Goal: Consume media (video, audio)

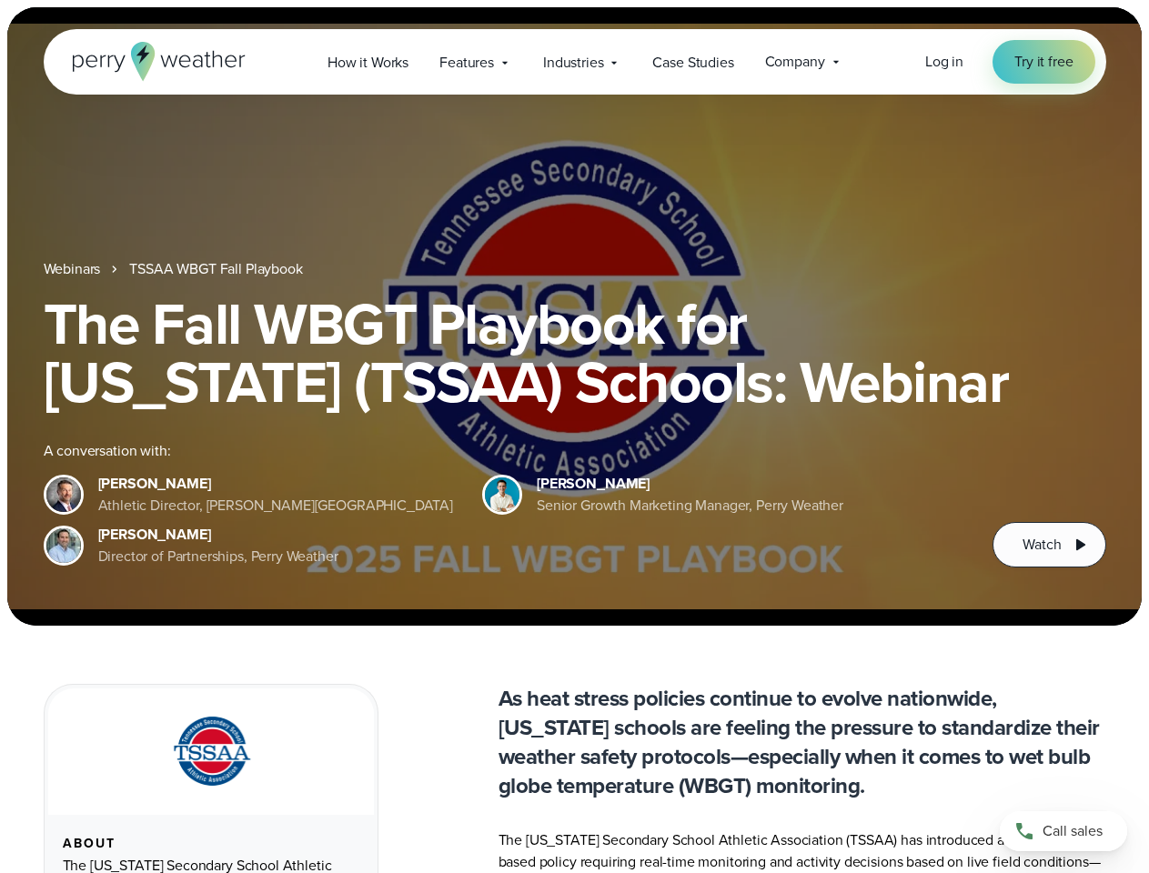
click at [574, 437] on div "The Fall WBGT Playbook for [US_STATE] (TSSAA) Schools: Webinar A conversation w…" at bounding box center [575, 431] width 1062 height 273
click at [574, 62] on span "Industries" at bounding box center [573, 63] width 60 height 22
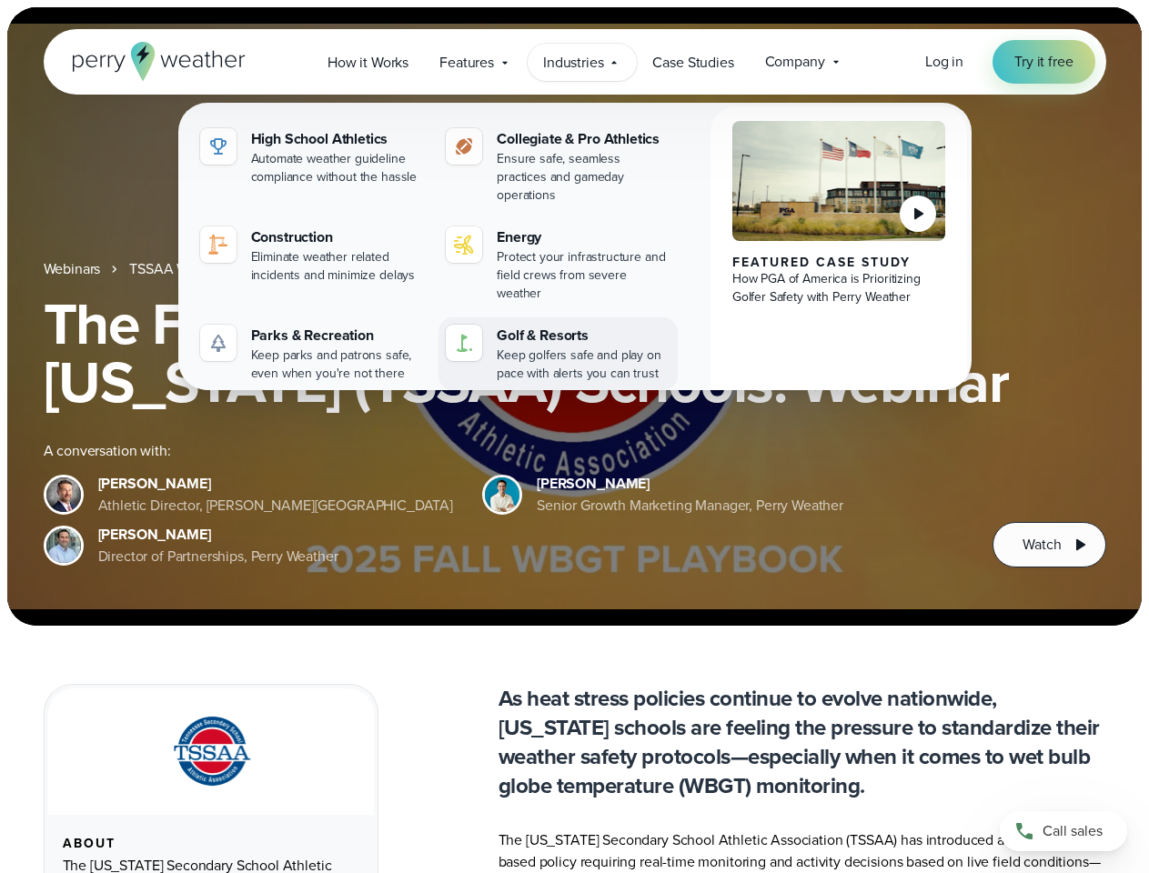
click at [574, 325] on div "Golf & Resorts" at bounding box center [584, 336] width 174 height 22
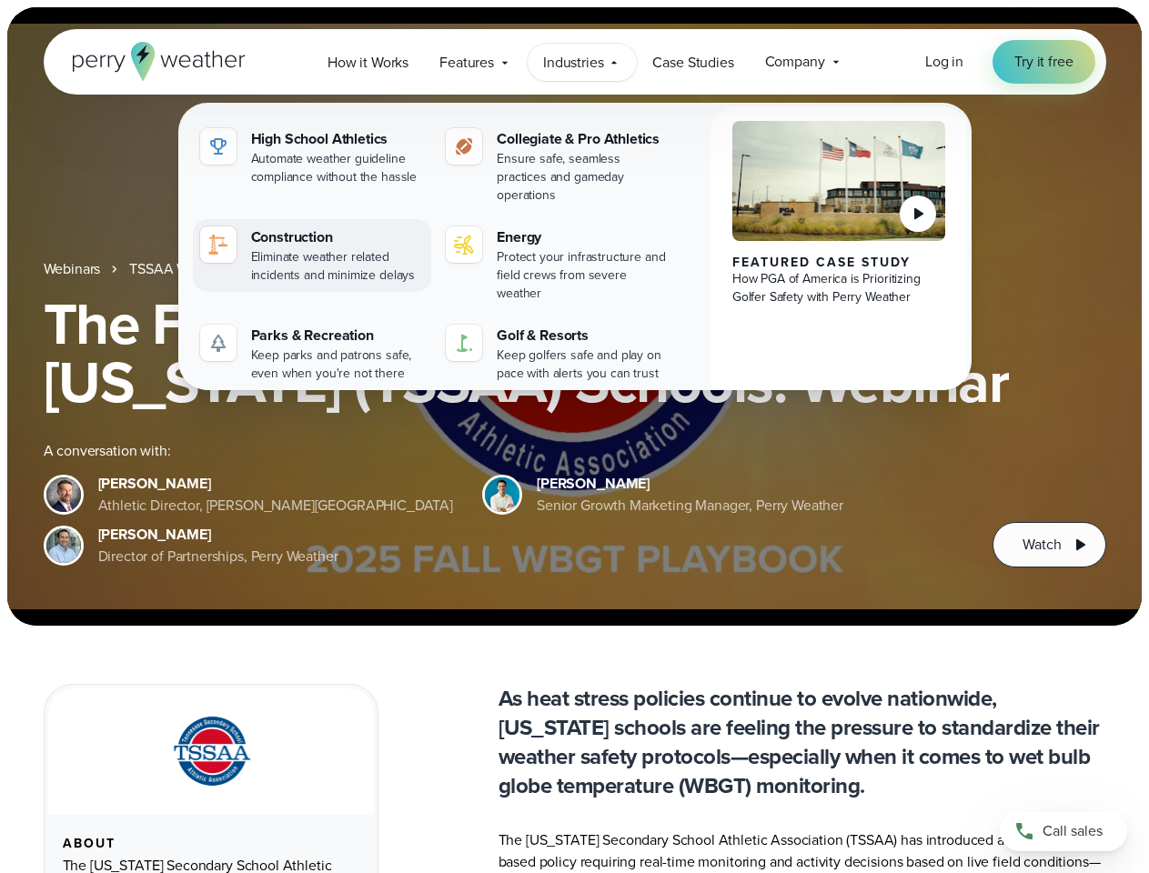
click at [217, 269] on link "Construction Eliminate weather related incidents and minimize delays" at bounding box center [312, 255] width 239 height 73
click at [1049, 545] on span "Watch" at bounding box center [1041, 545] width 38 height 22
